Goal: Transaction & Acquisition: Download file/media

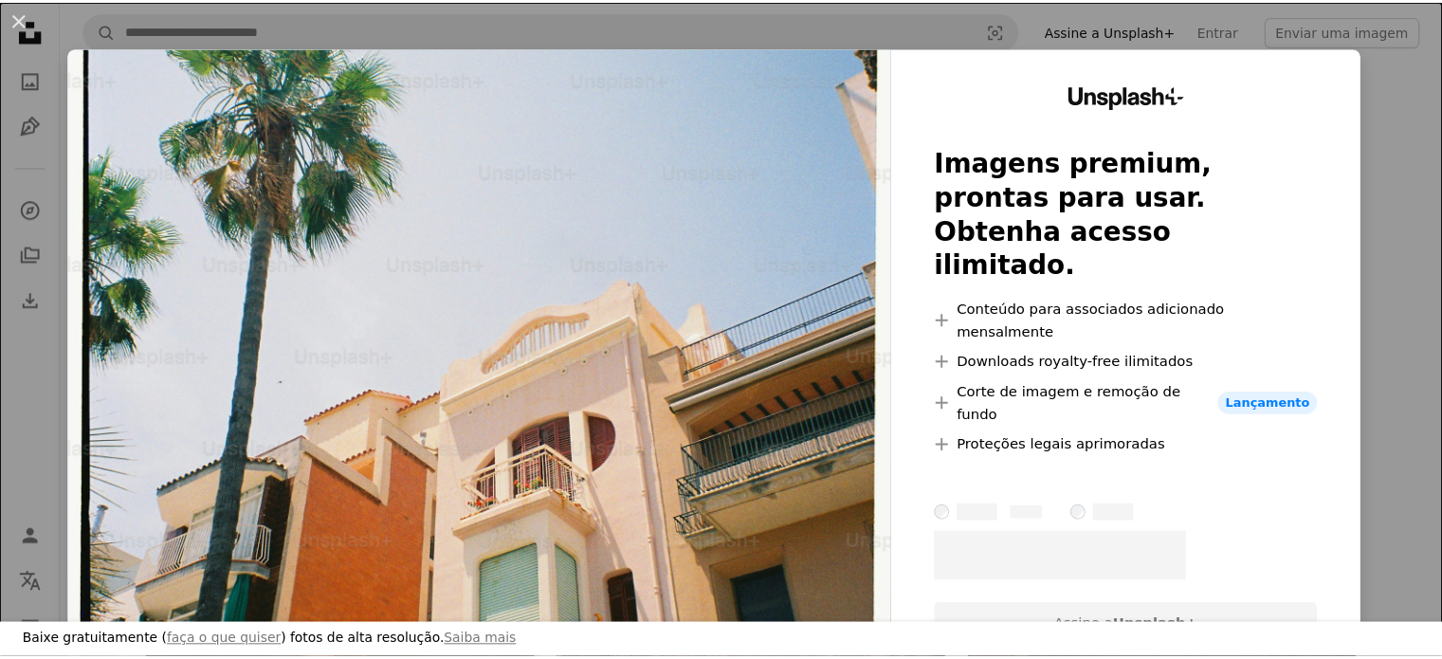
scroll to position [1043, 0]
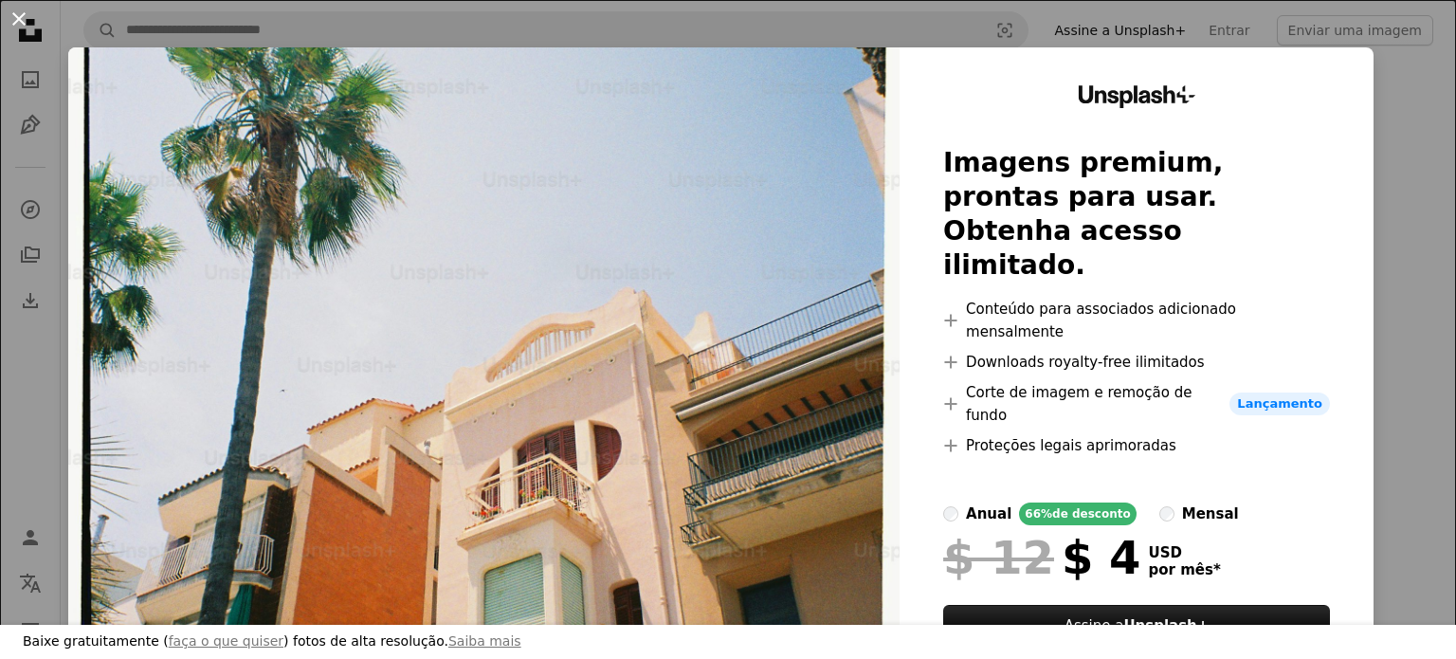
click at [17, 18] on button "An X shape" at bounding box center [19, 19] width 23 height 23
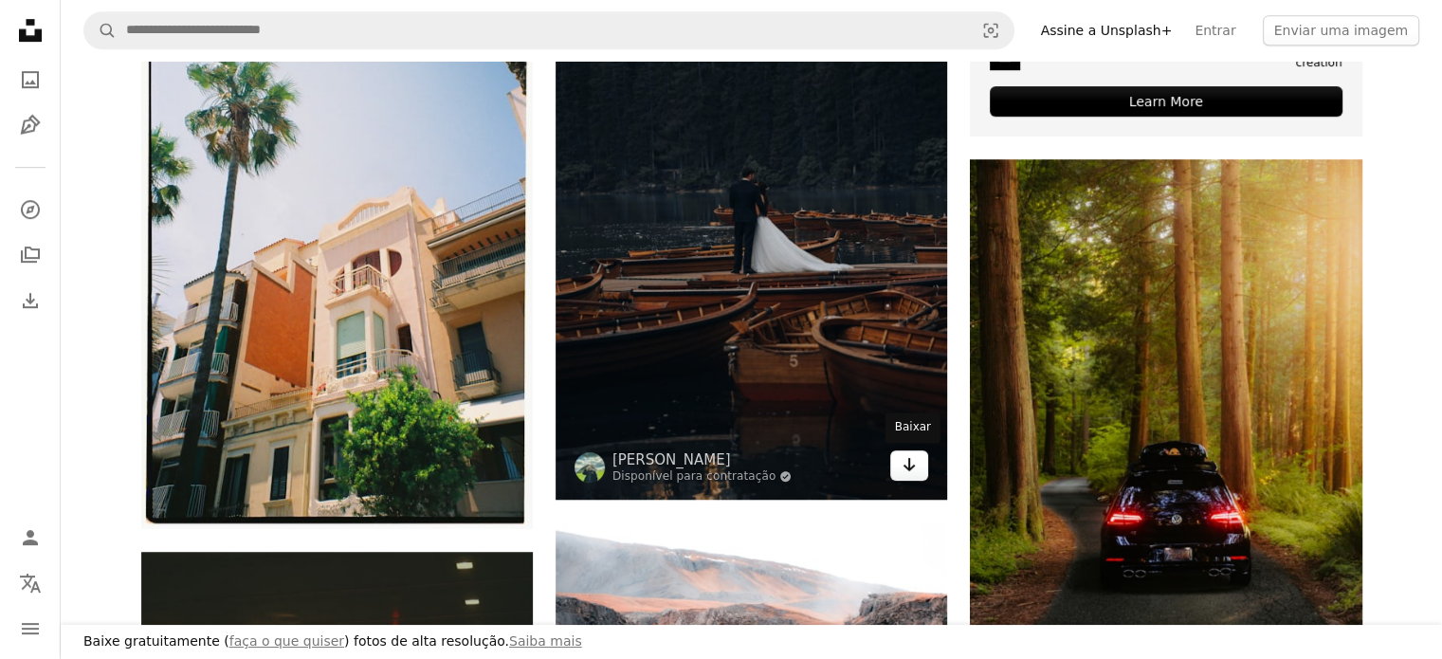
click at [911, 465] on icon "Arrow pointing down" at bounding box center [908, 464] width 15 height 23
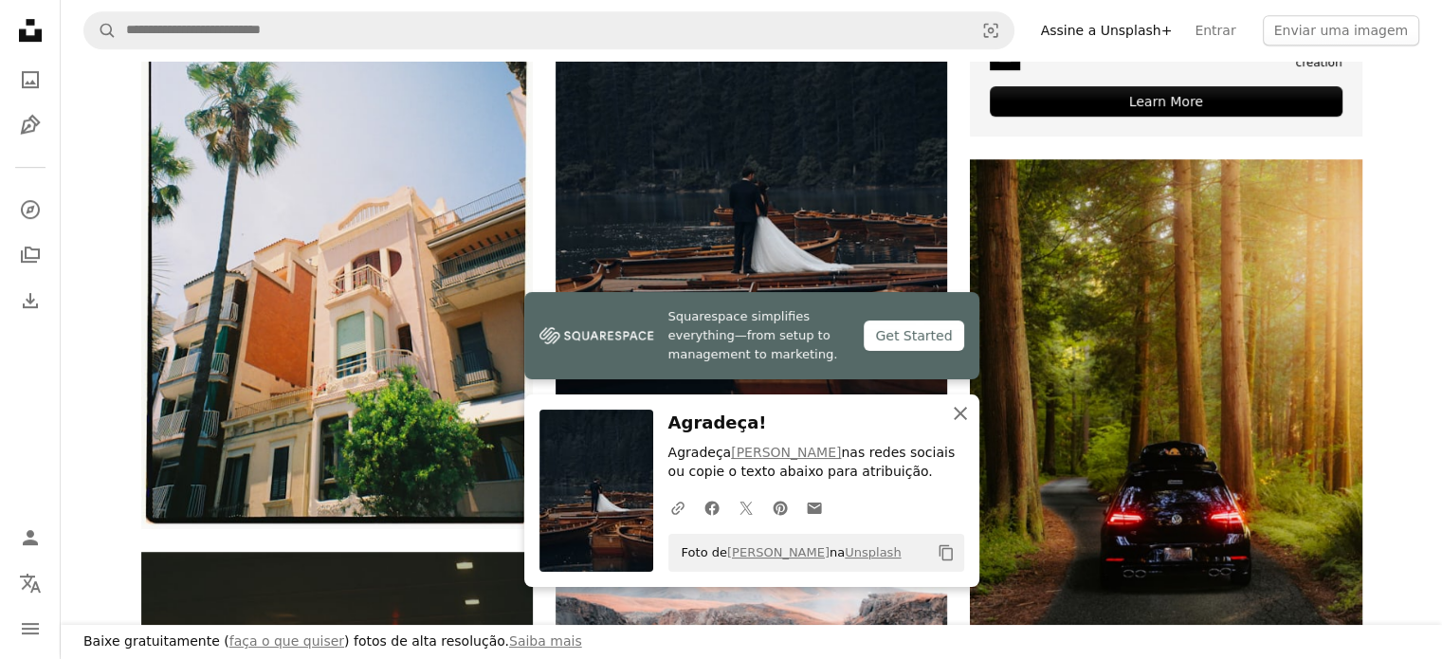
click at [960, 415] on icon "button" at bounding box center [960, 413] width 13 height 13
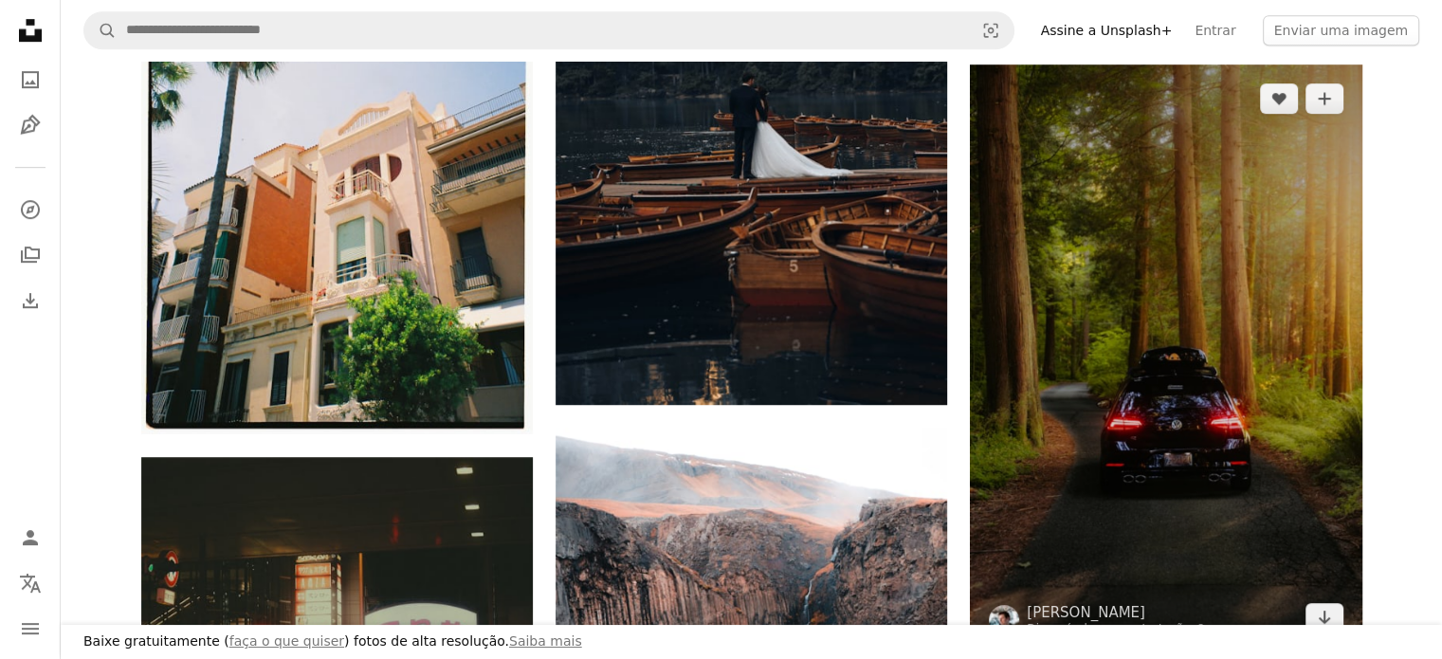
scroll to position [1232, 0]
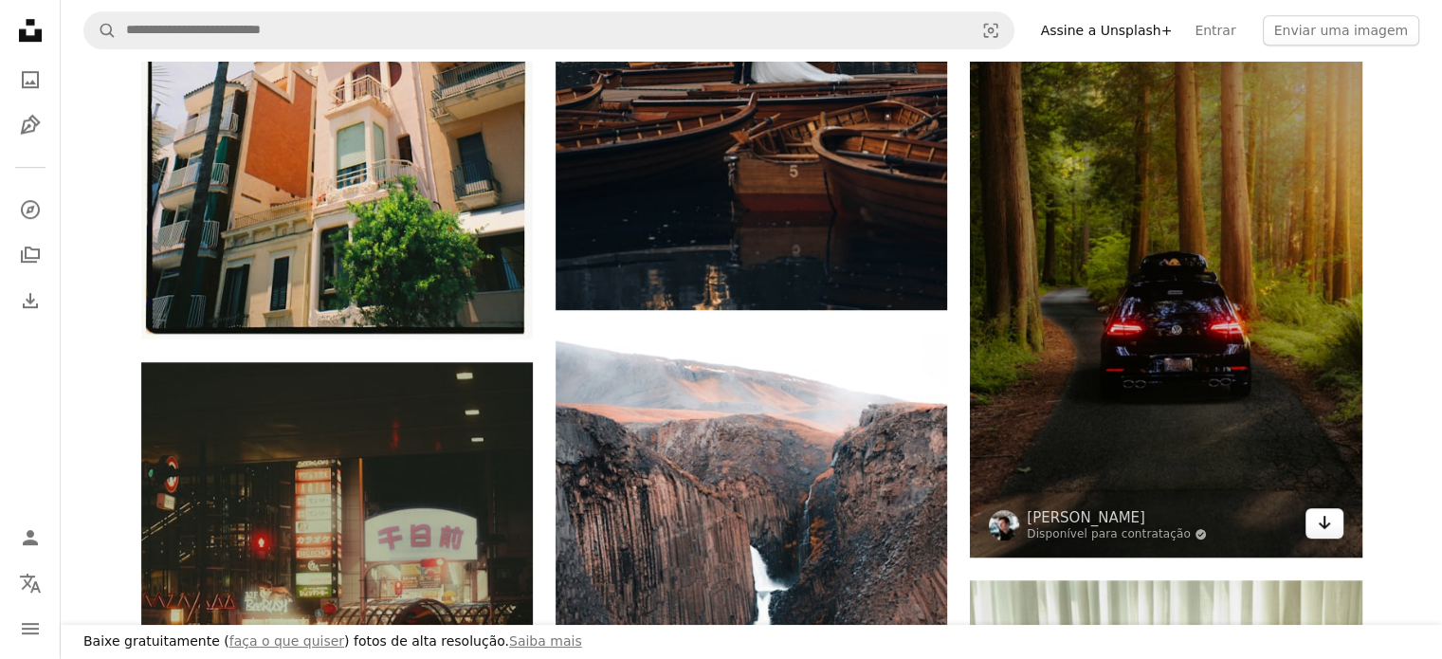
click at [1323, 527] on icon "Baixar" at bounding box center [1324, 522] width 12 height 13
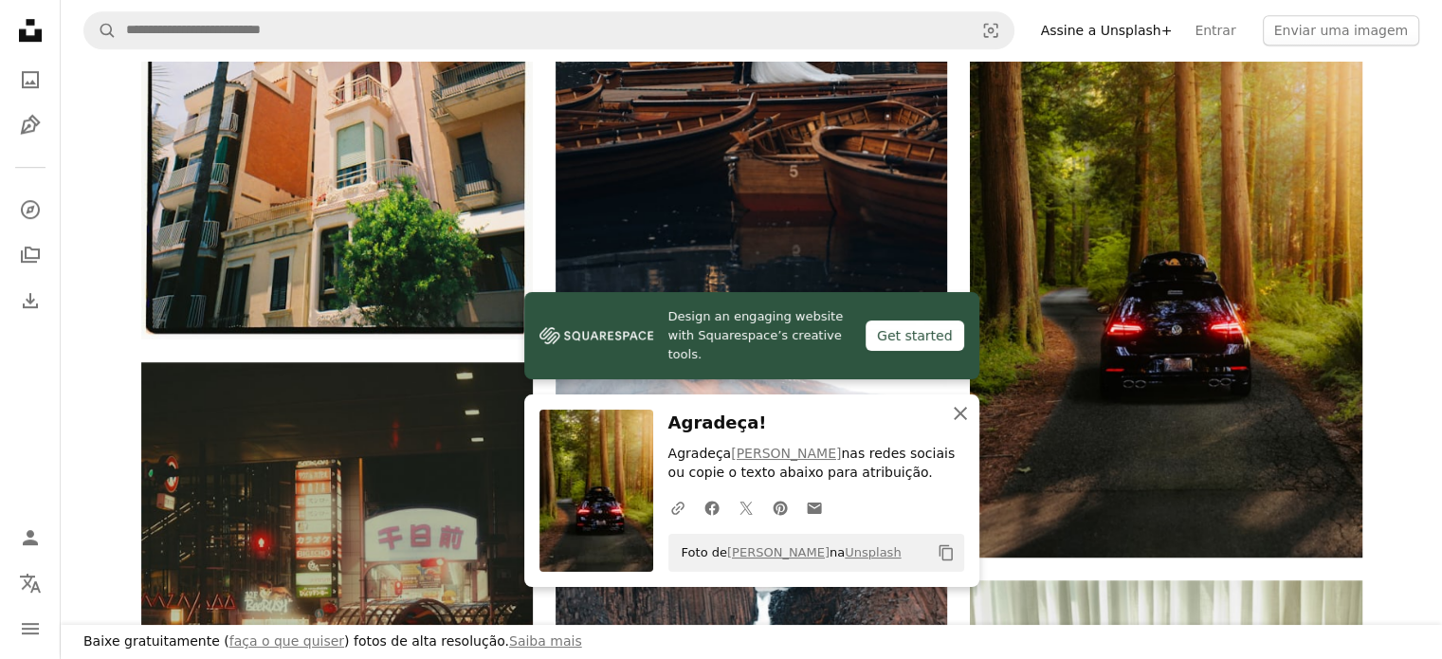
click at [960, 416] on icon "button" at bounding box center [960, 413] width 13 height 13
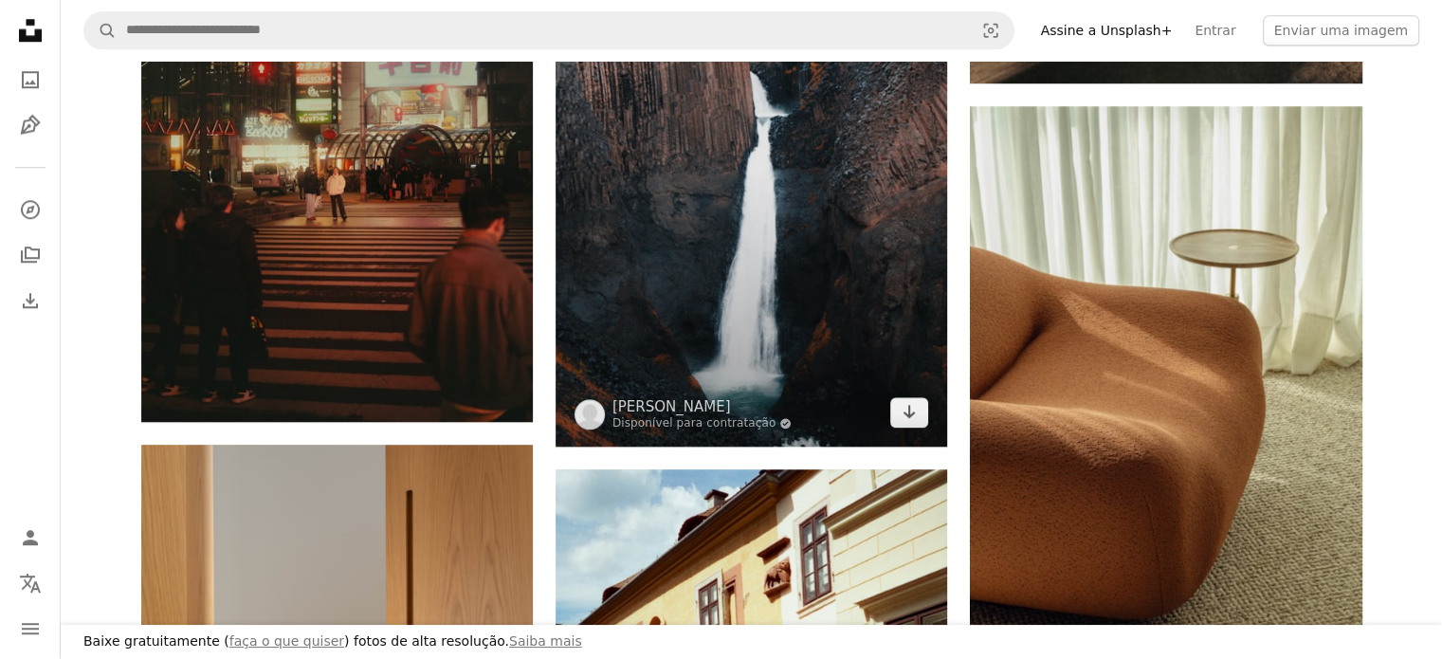
scroll to position [1611, 0]
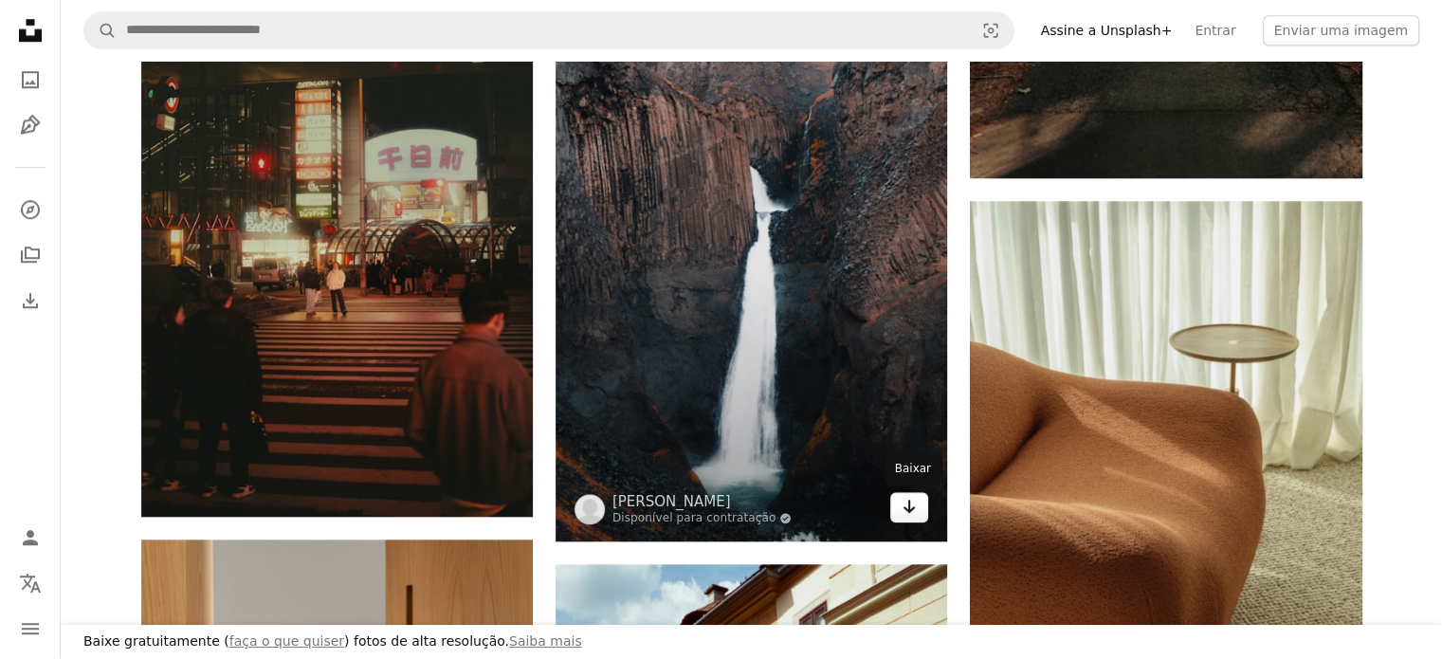
click at [906, 509] on icon "Baixar" at bounding box center [909, 506] width 12 height 13
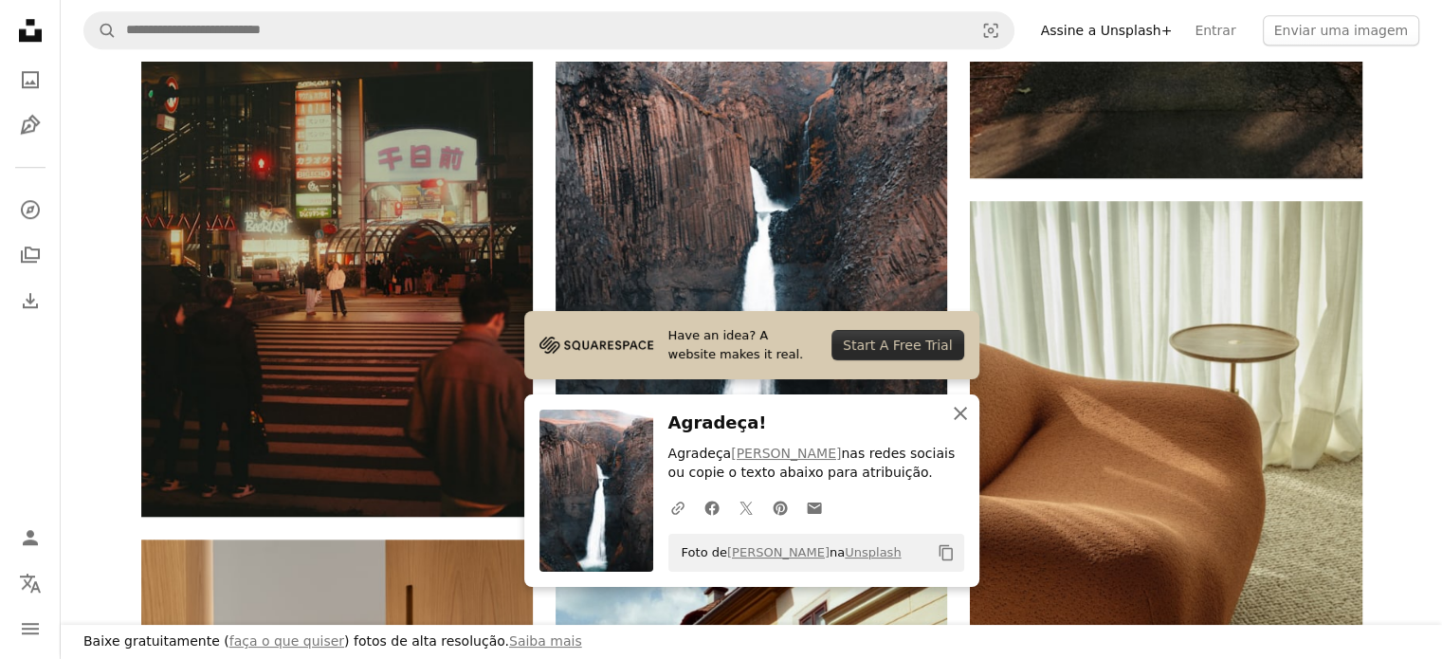
click at [961, 412] on icon "button" at bounding box center [960, 413] width 13 height 13
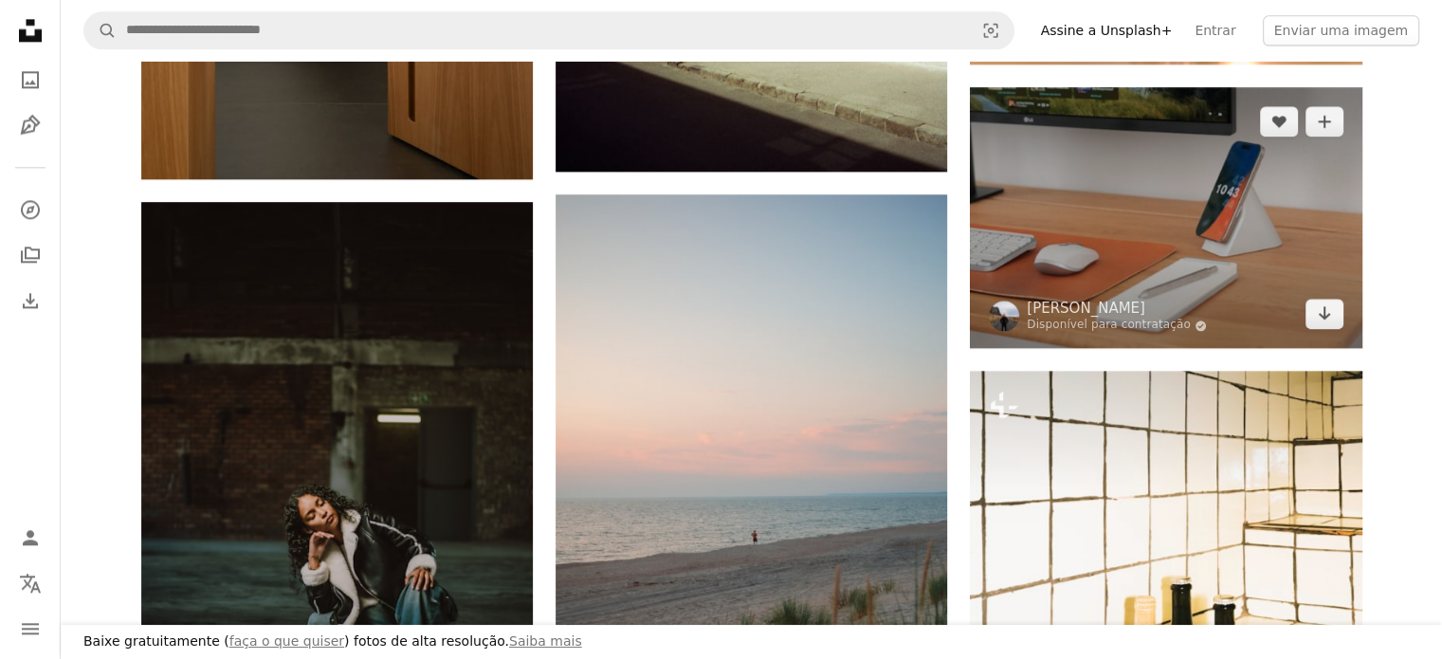
scroll to position [2464, 0]
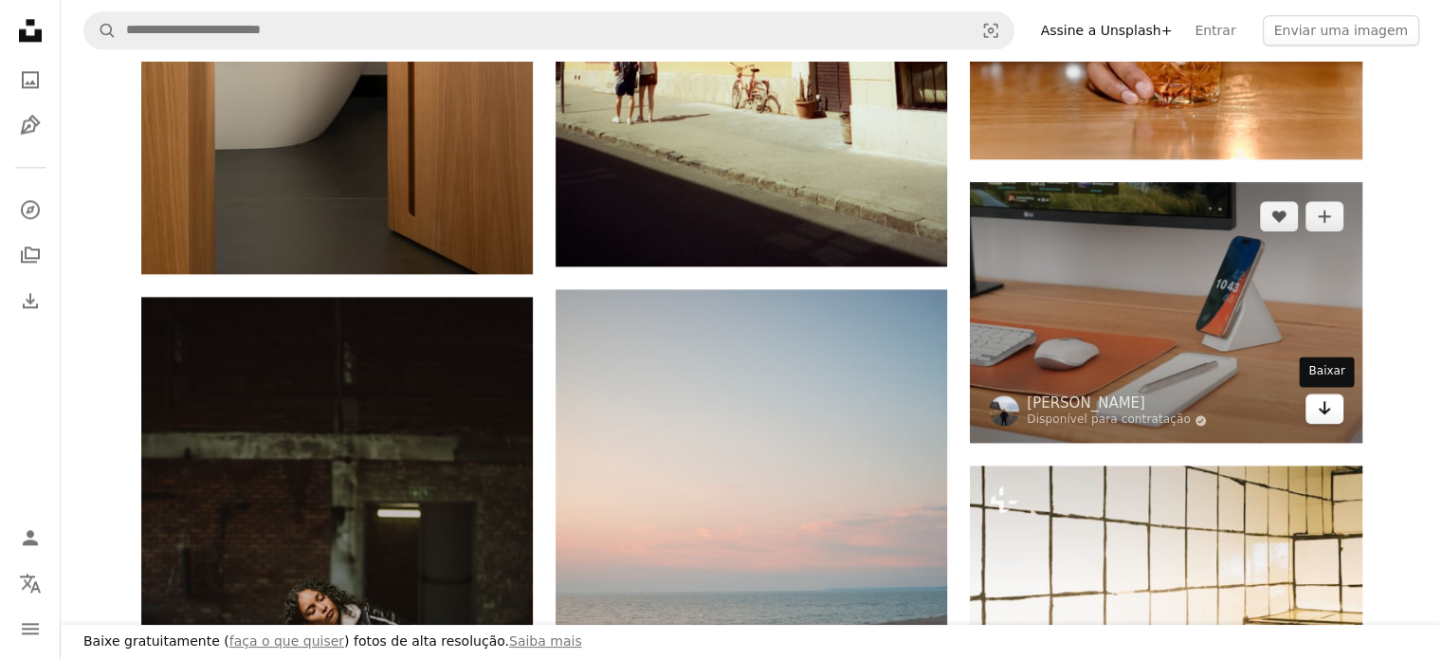
click at [1326, 409] on icon "Baixar" at bounding box center [1324, 407] width 12 height 13
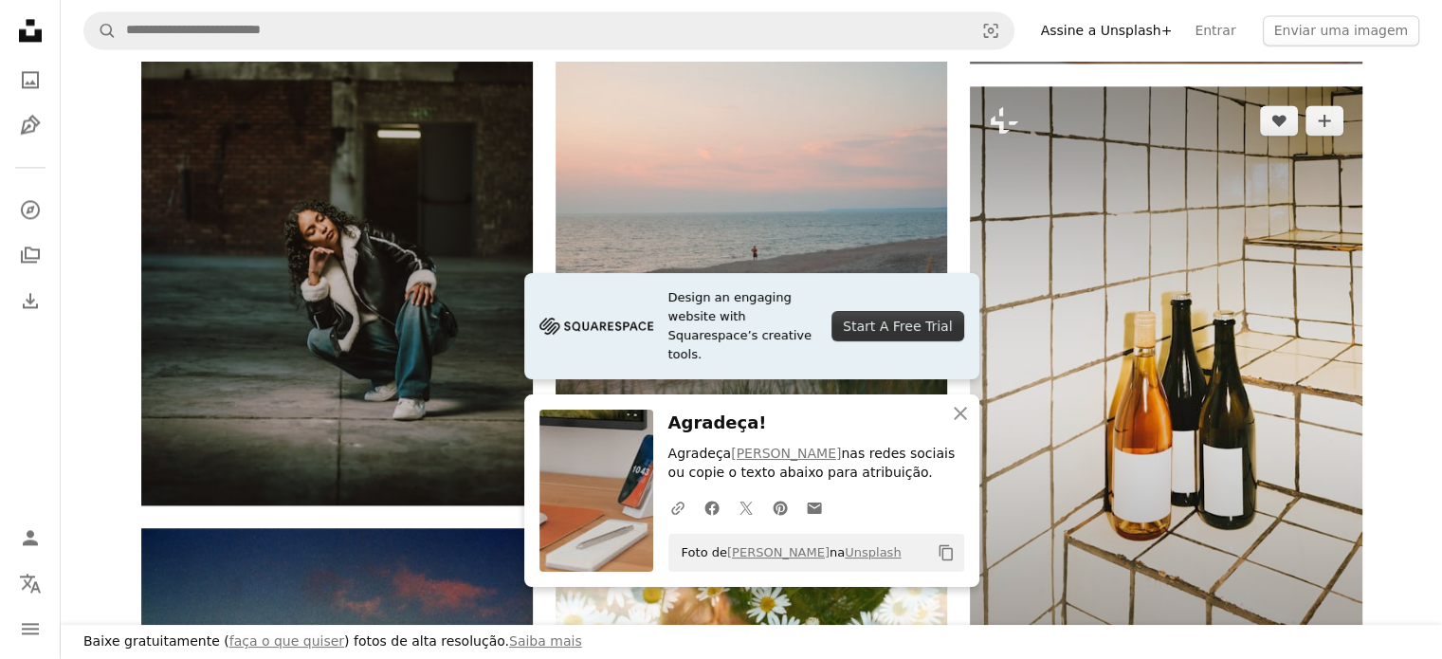
scroll to position [2938, 0]
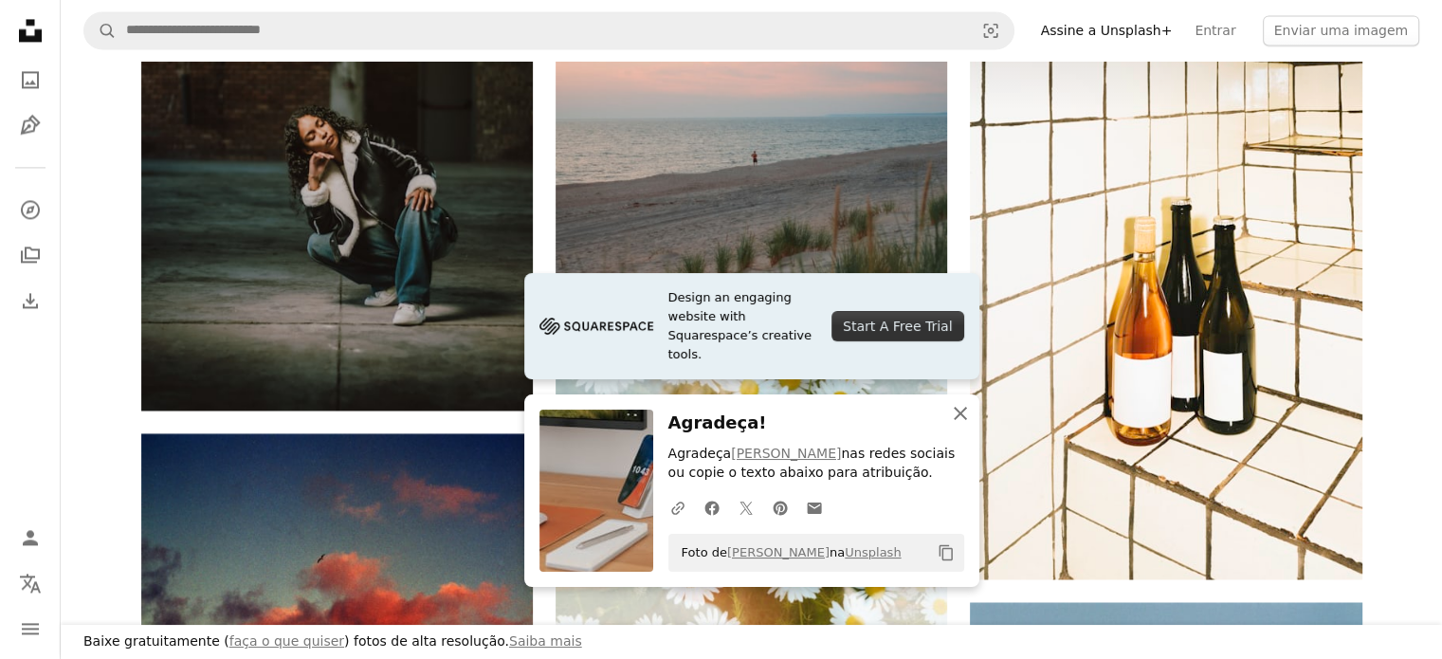
click at [959, 412] on icon "button" at bounding box center [960, 413] width 13 height 13
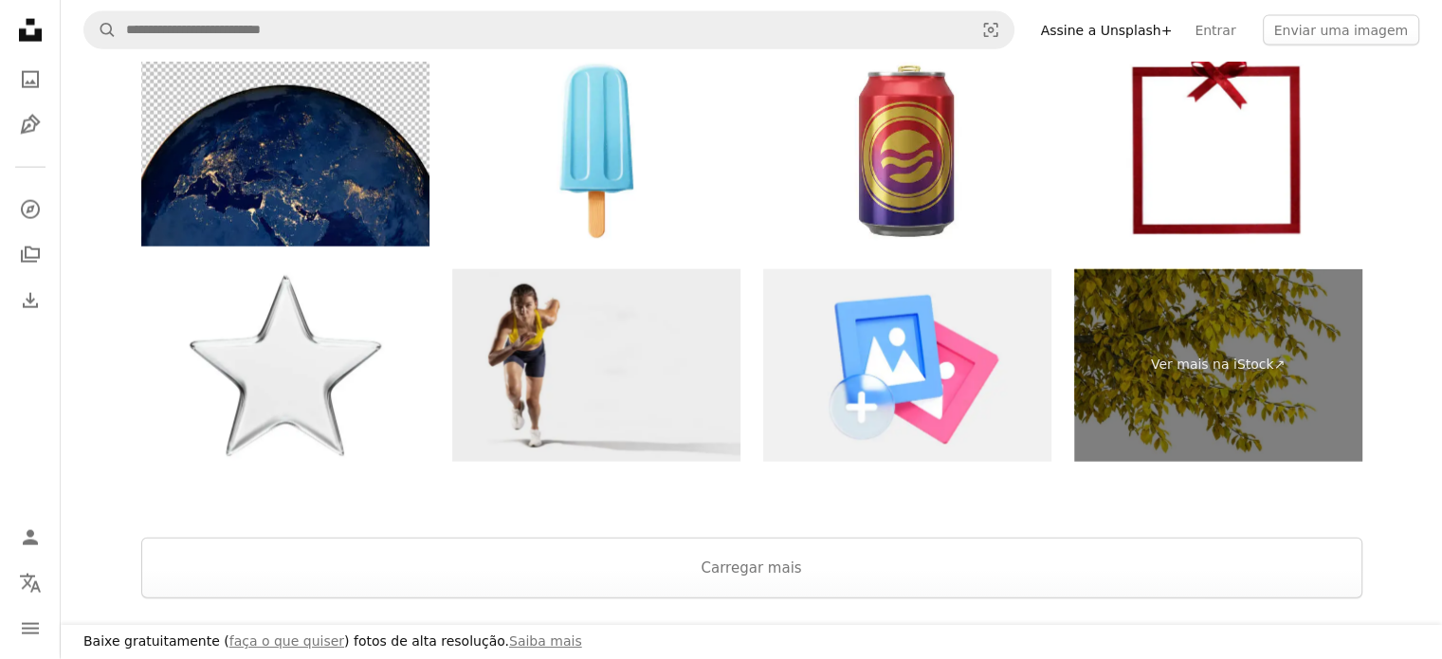
scroll to position [4550, 0]
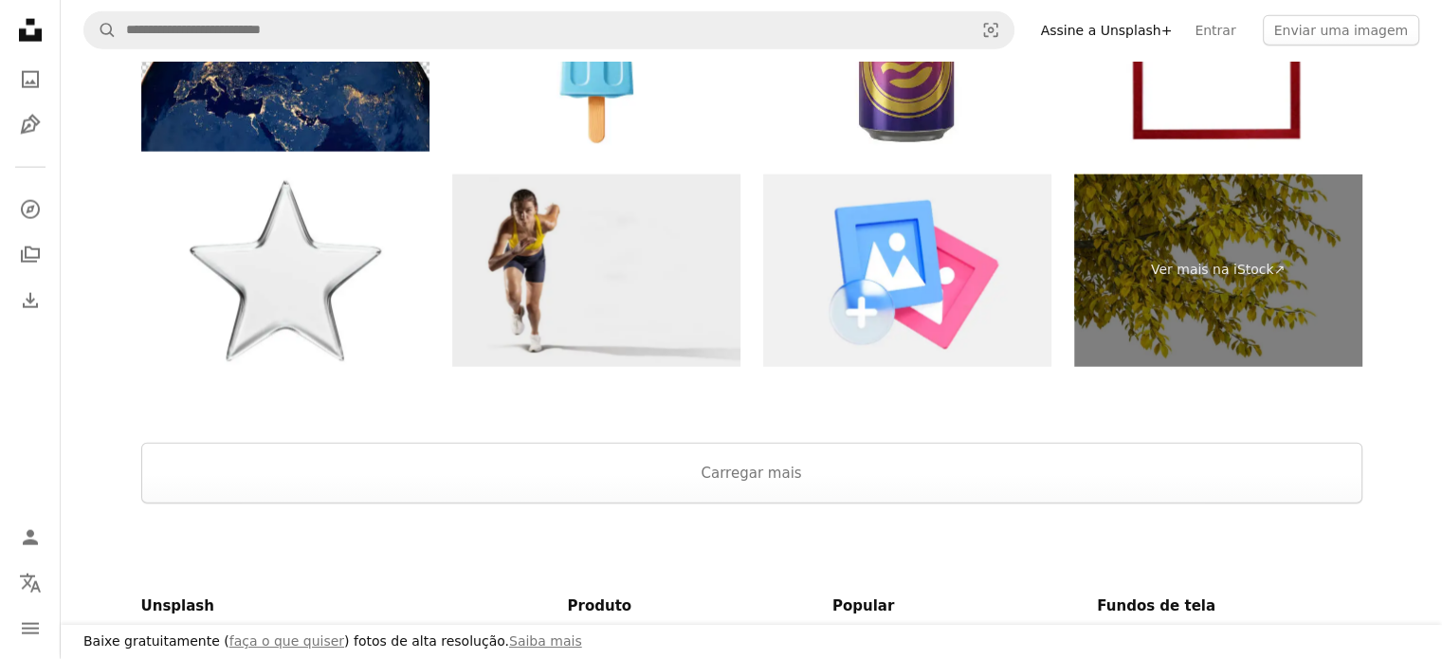
click at [605, 266] on img at bounding box center [596, 270] width 288 height 192
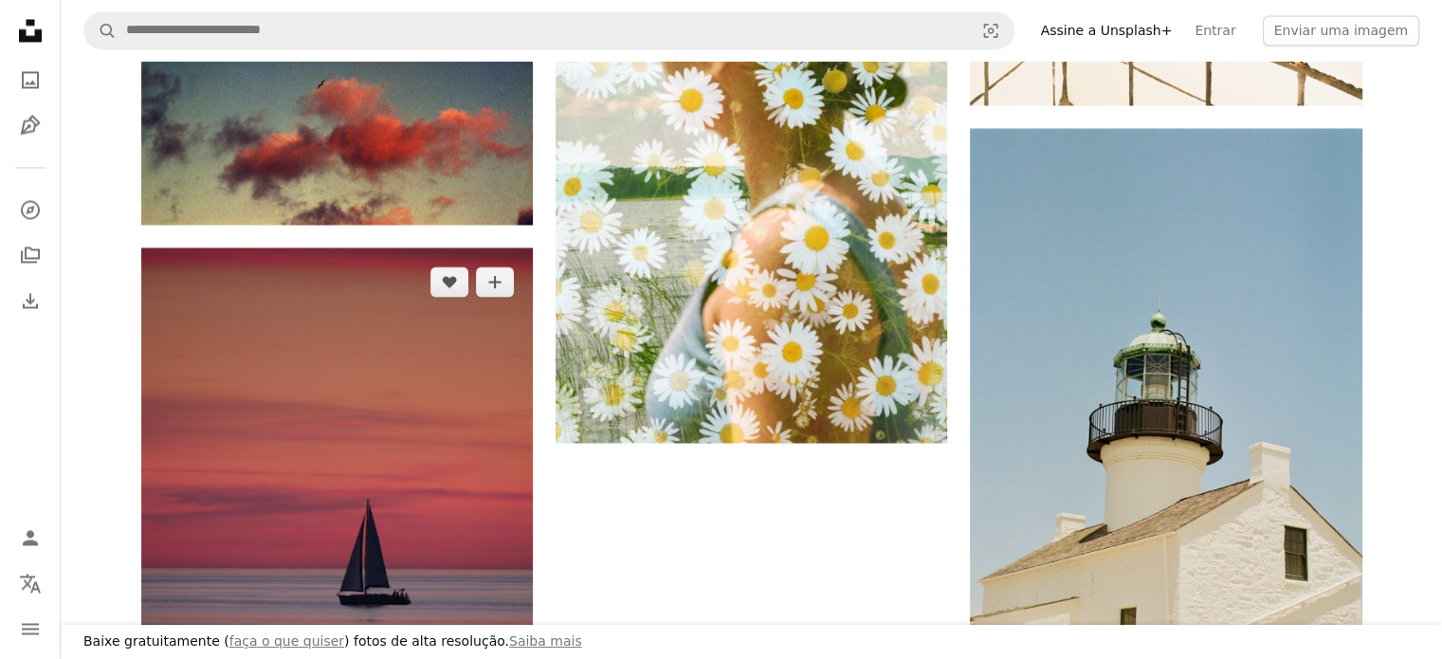
scroll to position [3602, 0]
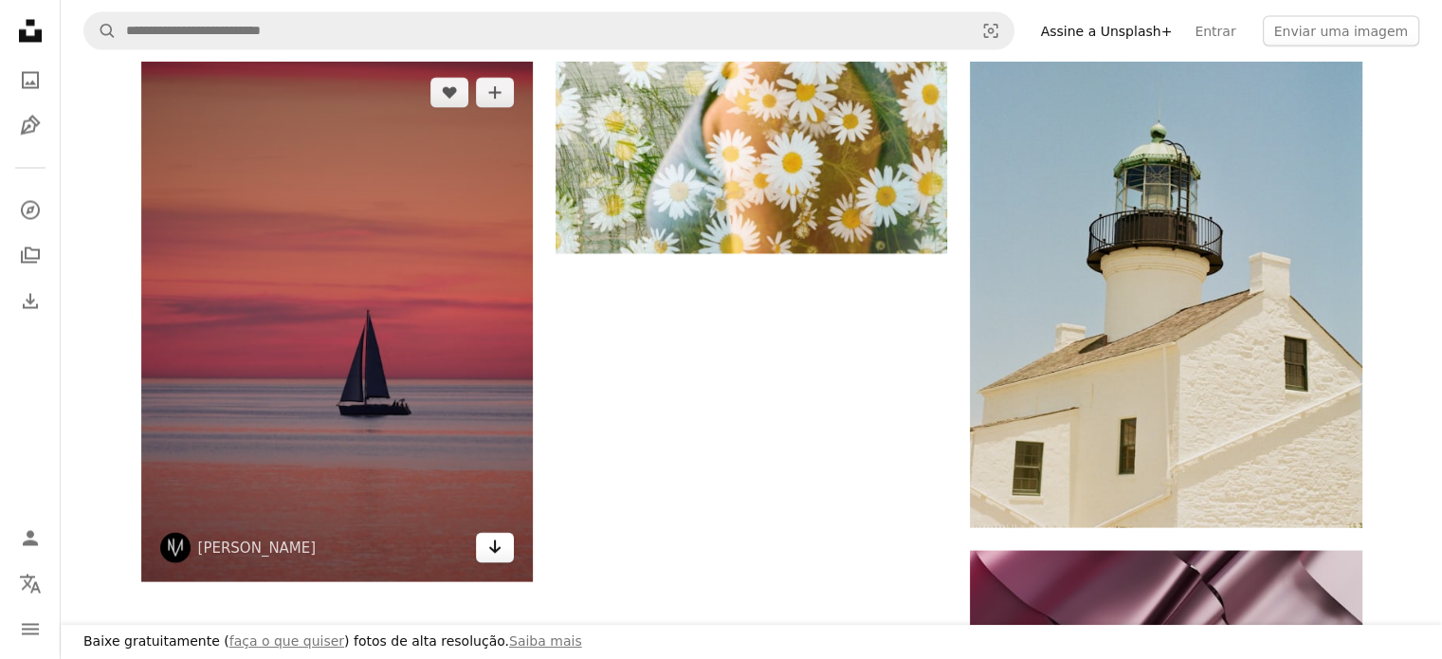
click at [500, 553] on icon "Arrow pointing down" at bounding box center [494, 546] width 15 height 23
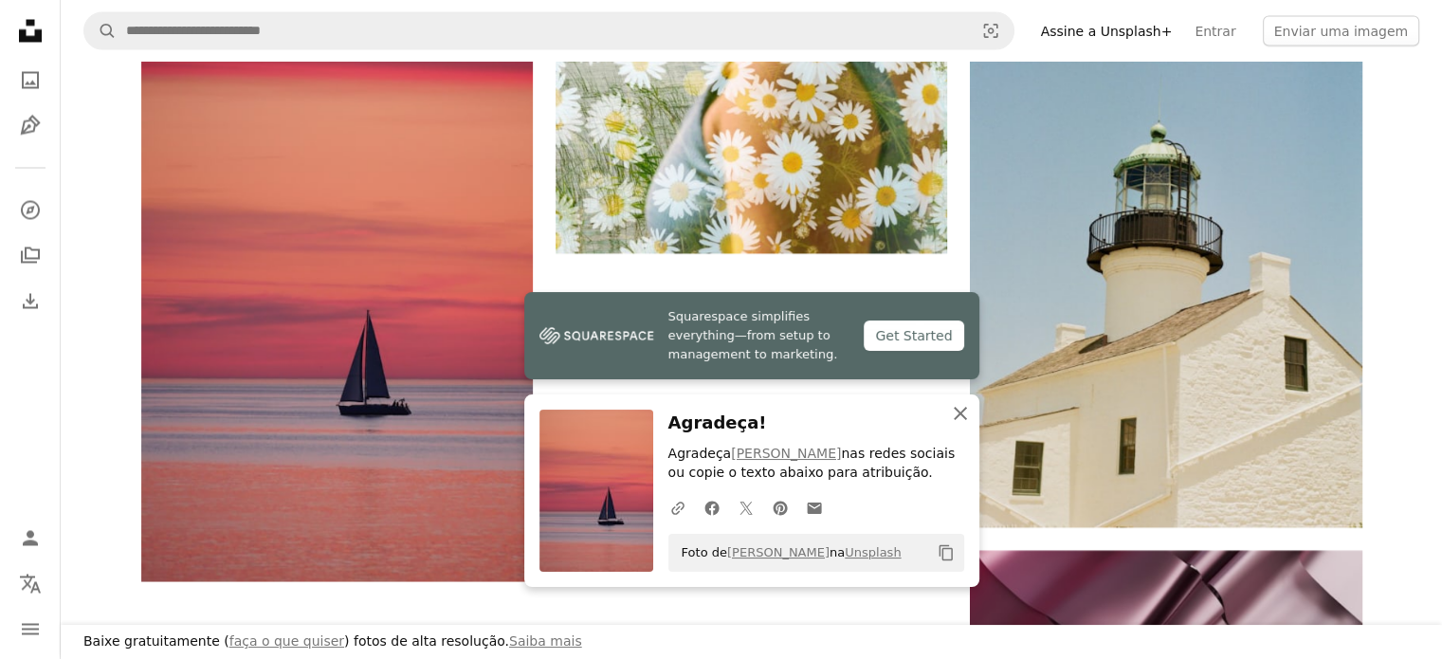
click at [960, 414] on icon "button" at bounding box center [960, 413] width 13 height 13
